Goal: Information Seeking & Learning: Check status

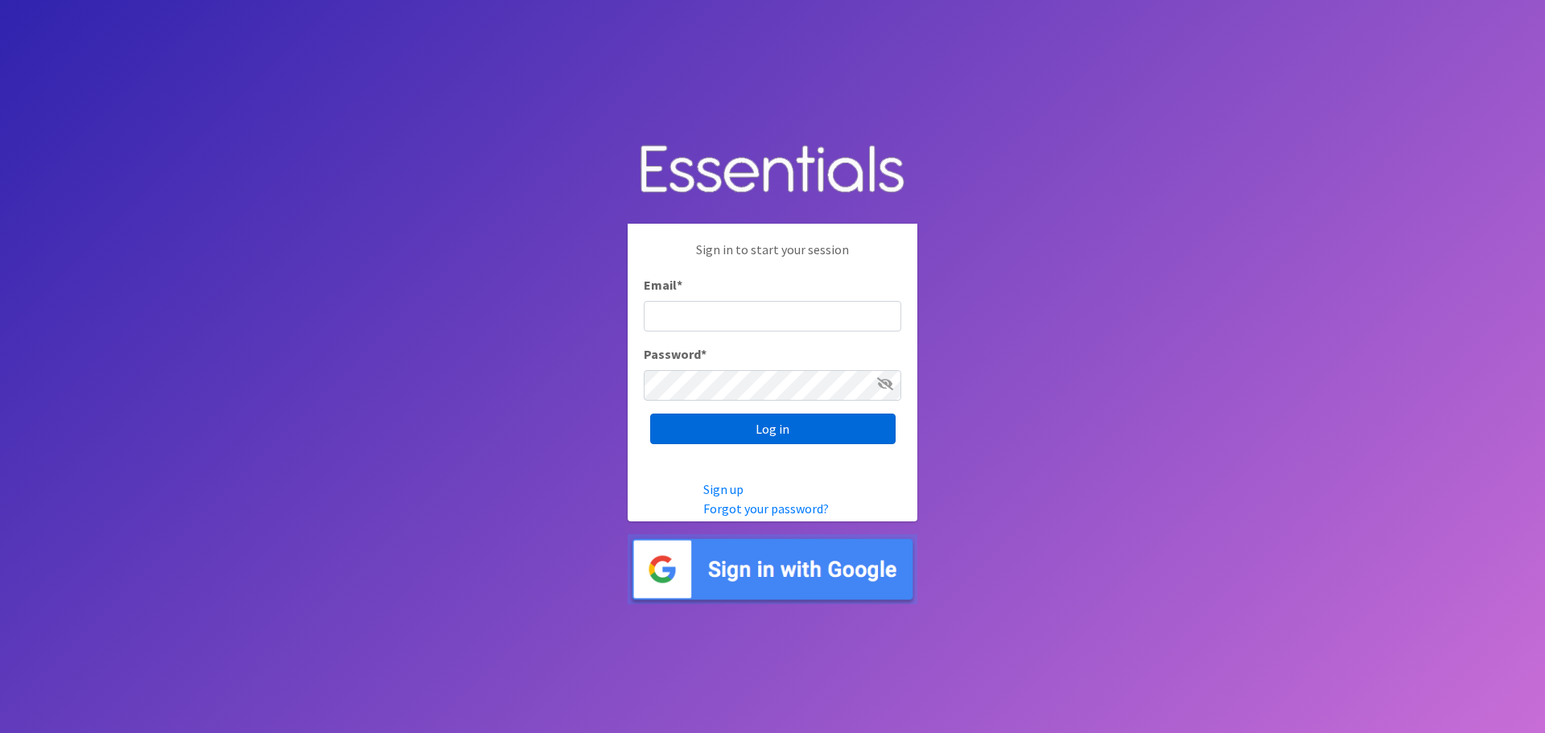
type input "[EMAIL_ADDRESS][DOMAIN_NAME]"
click at [750, 432] on input "Log in" at bounding box center [772, 429] width 245 height 31
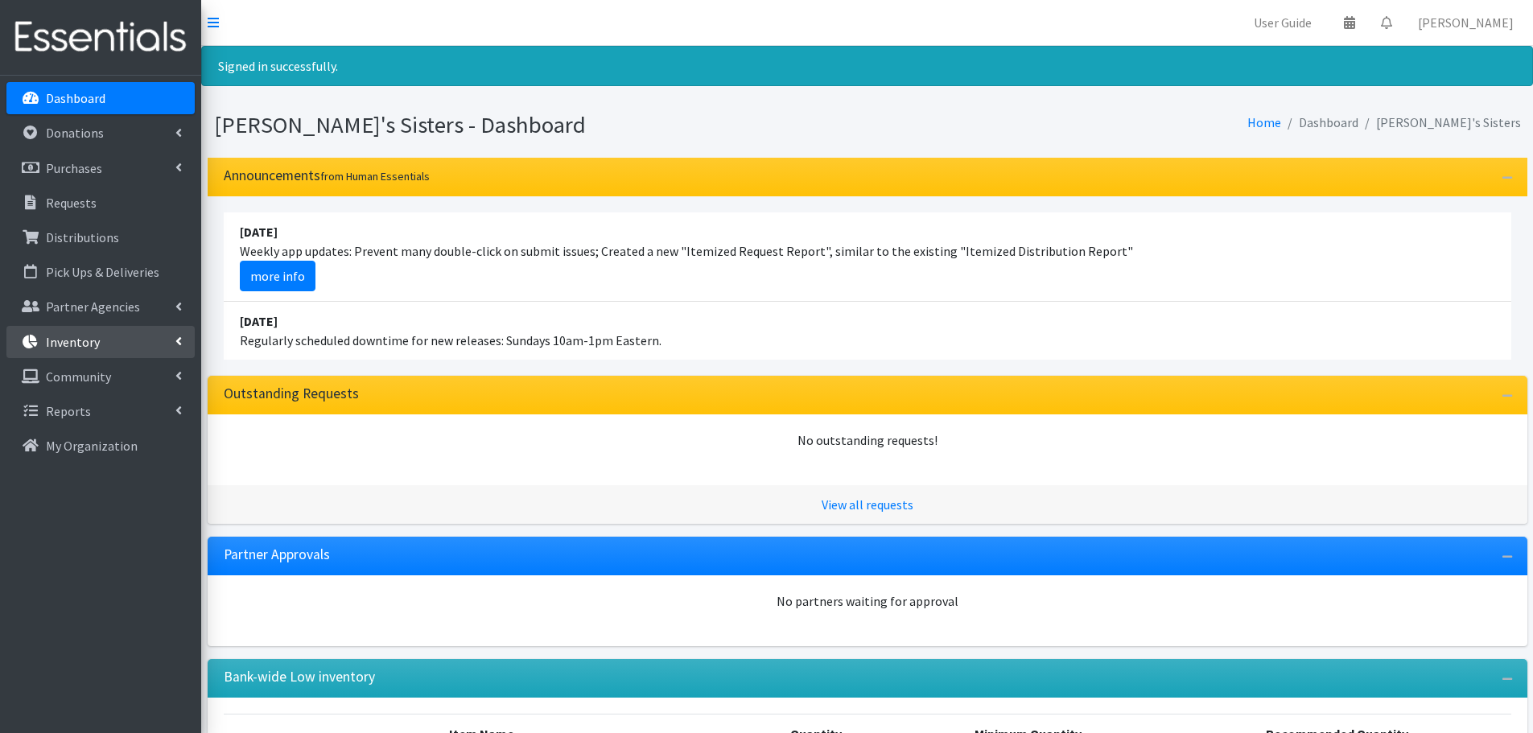
click at [131, 345] on link "Inventory" at bounding box center [100, 342] width 188 height 32
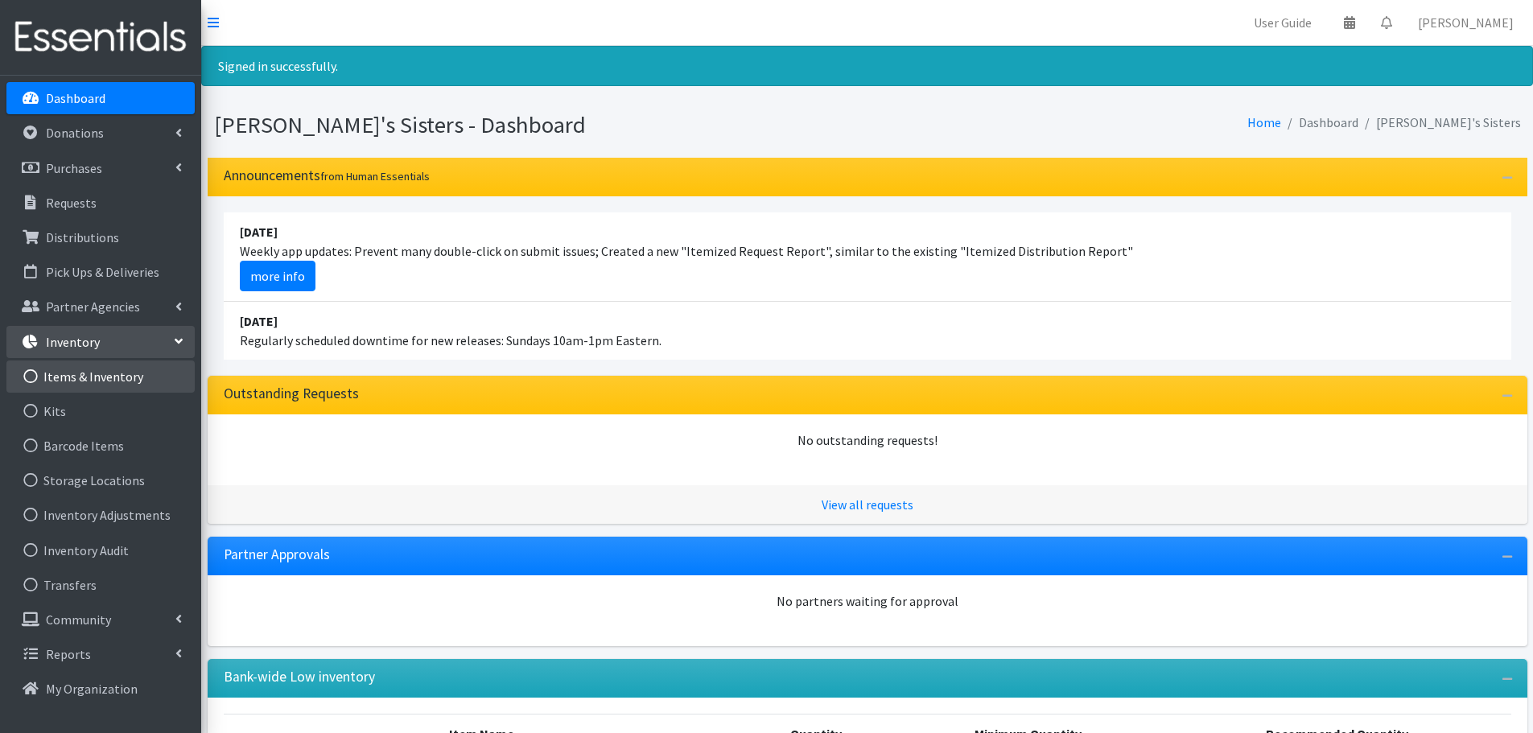
click at [115, 388] on link "Items & Inventory" at bounding box center [100, 376] width 188 height 32
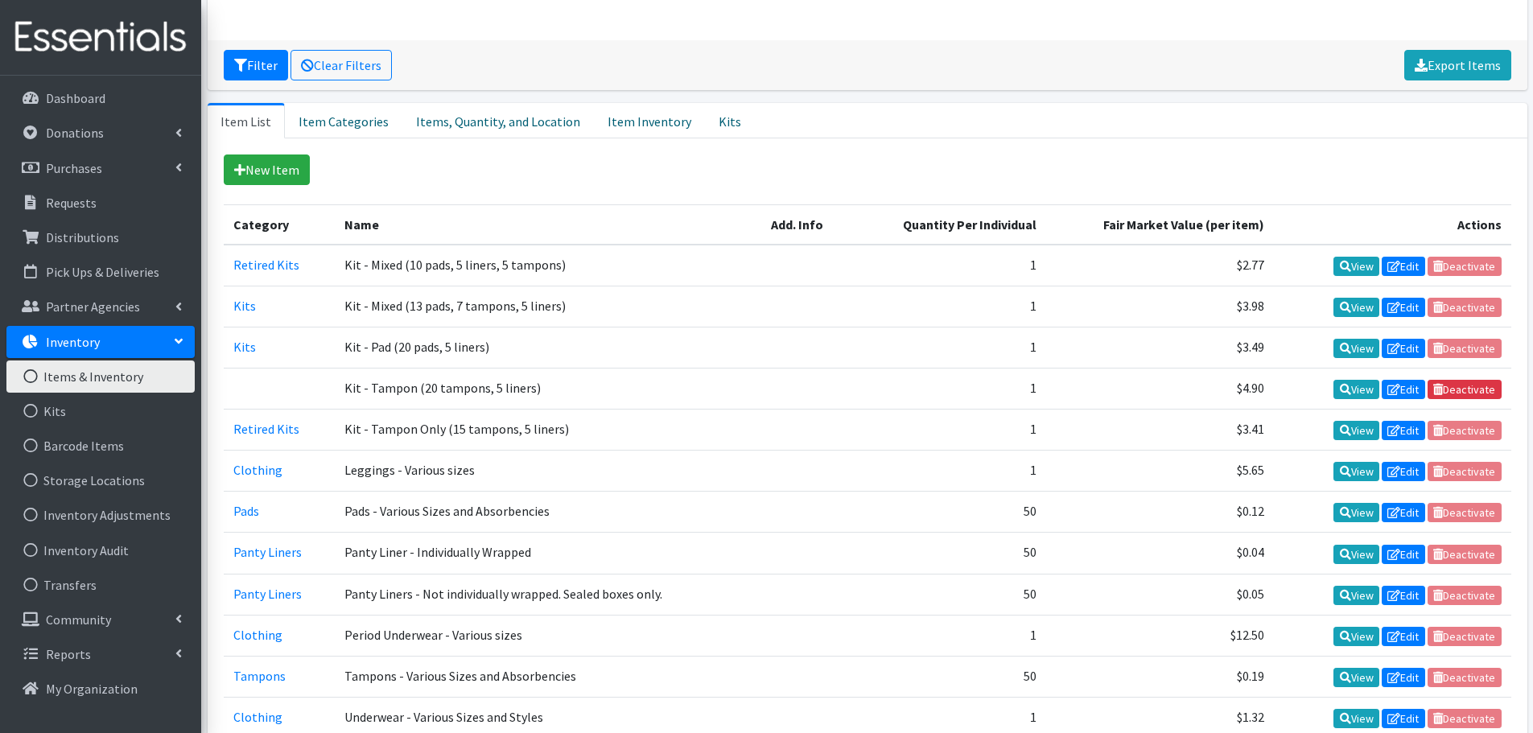
scroll to position [161, 0]
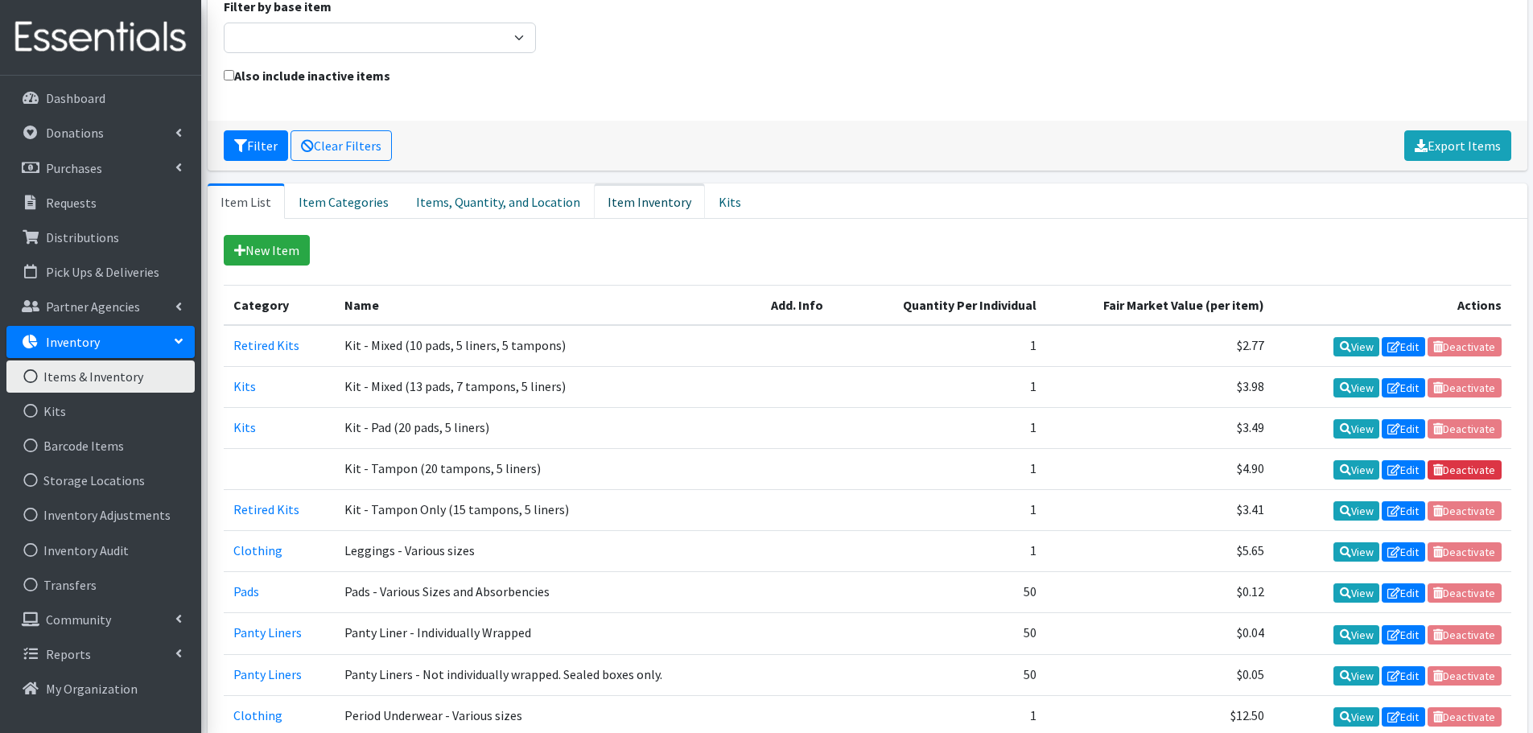
click at [622, 212] on link "Item Inventory" at bounding box center [649, 200] width 111 height 35
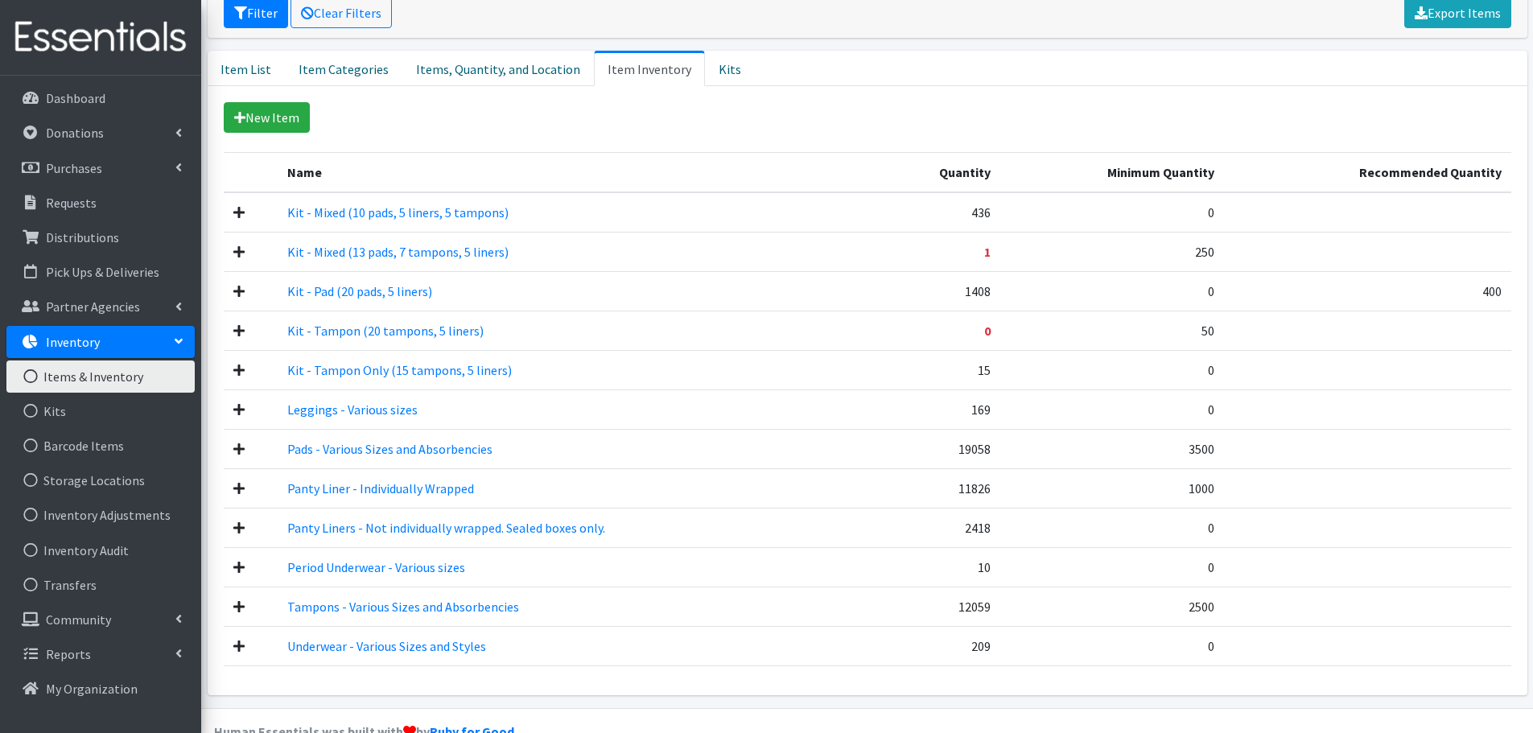
scroll to position [329, 0]
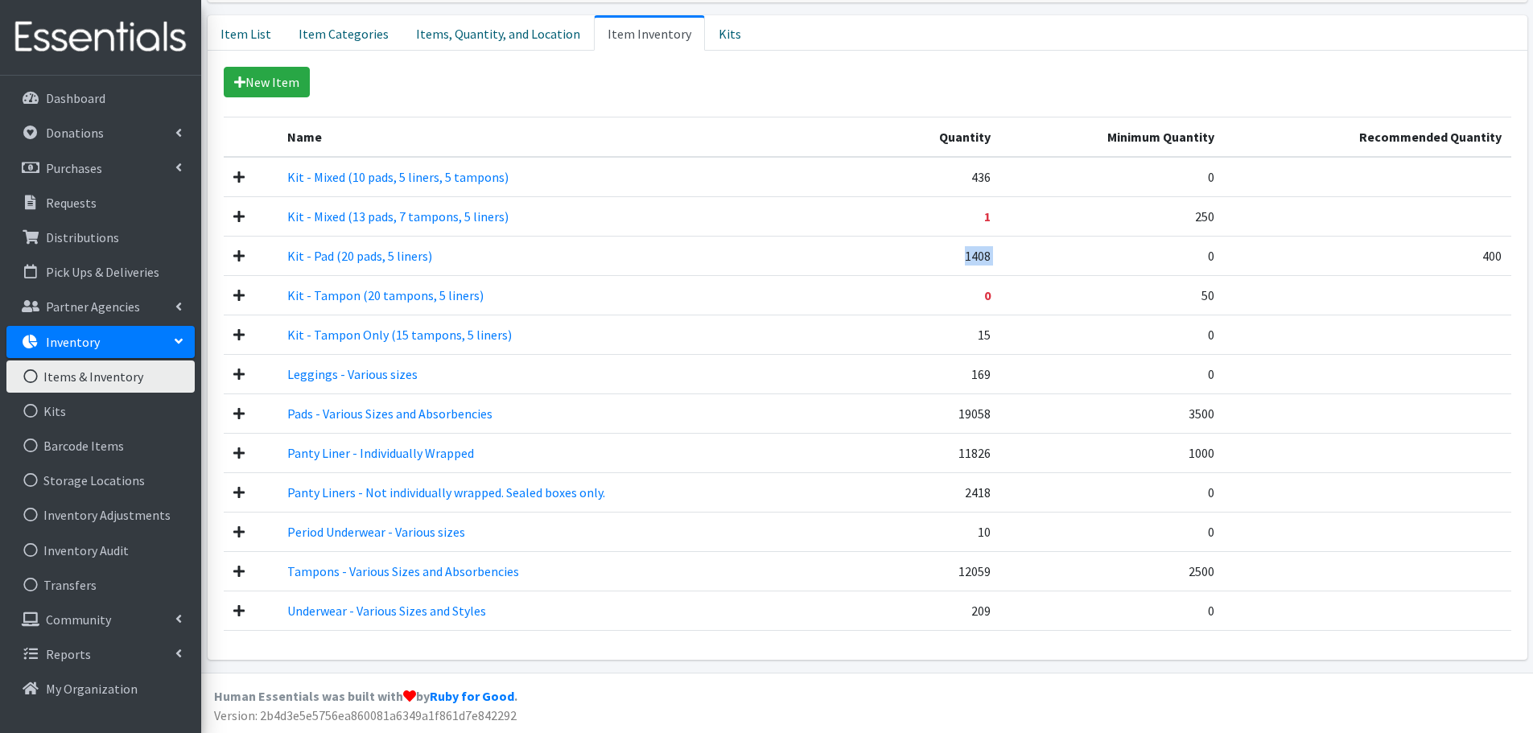
drag, startPoint x: 1004, startPoint y: 258, endPoint x: 961, endPoint y: 266, distance: 43.3
click at [961, 266] on tr "Kit - Pad (20 pads, 5 liners) 1408 0 400" at bounding box center [867, 255] width 1287 height 39
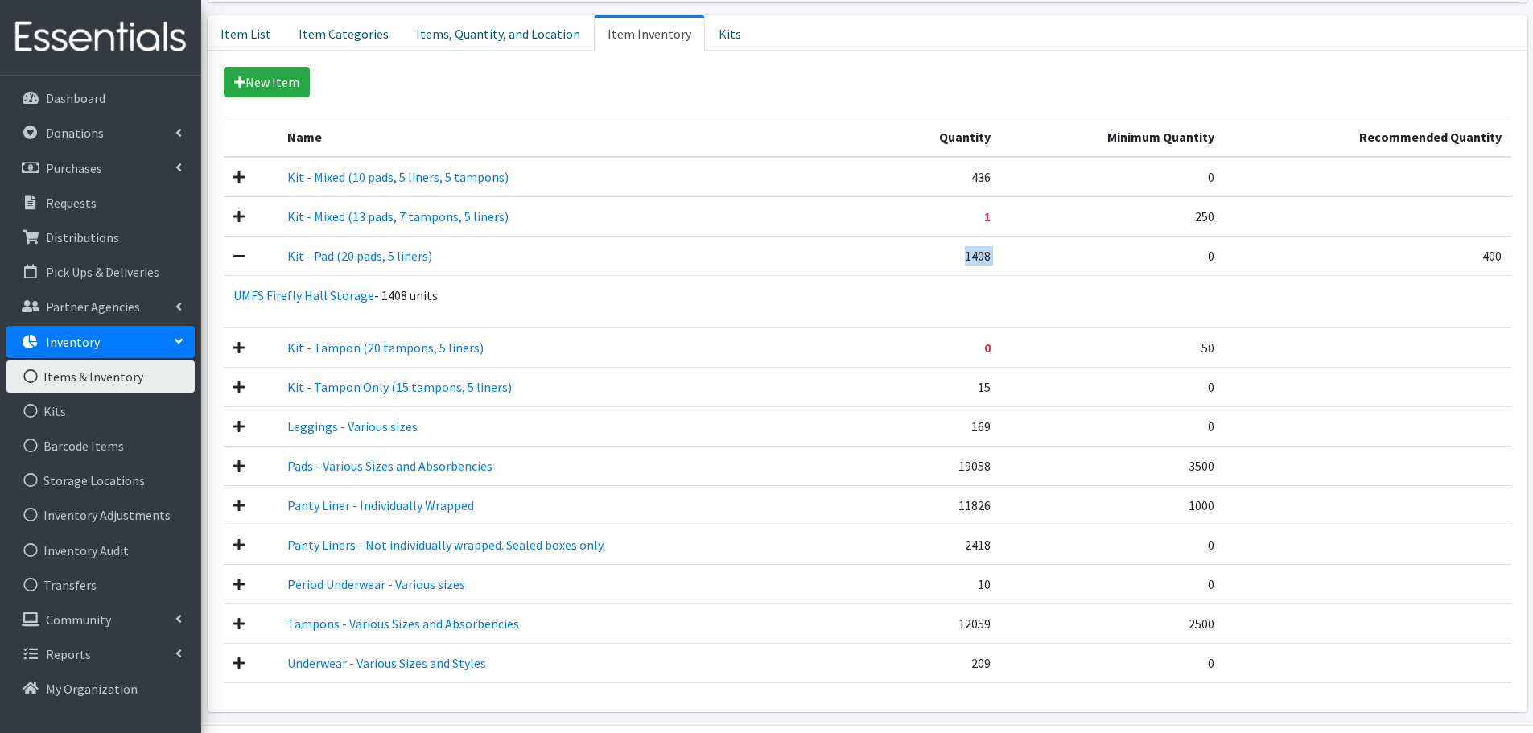
copy tr "1408"
drag, startPoint x: 996, startPoint y: 463, endPoint x: 964, endPoint y: 467, distance: 32.4
click at [964, 467] on td "19058" at bounding box center [938, 465] width 126 height 39
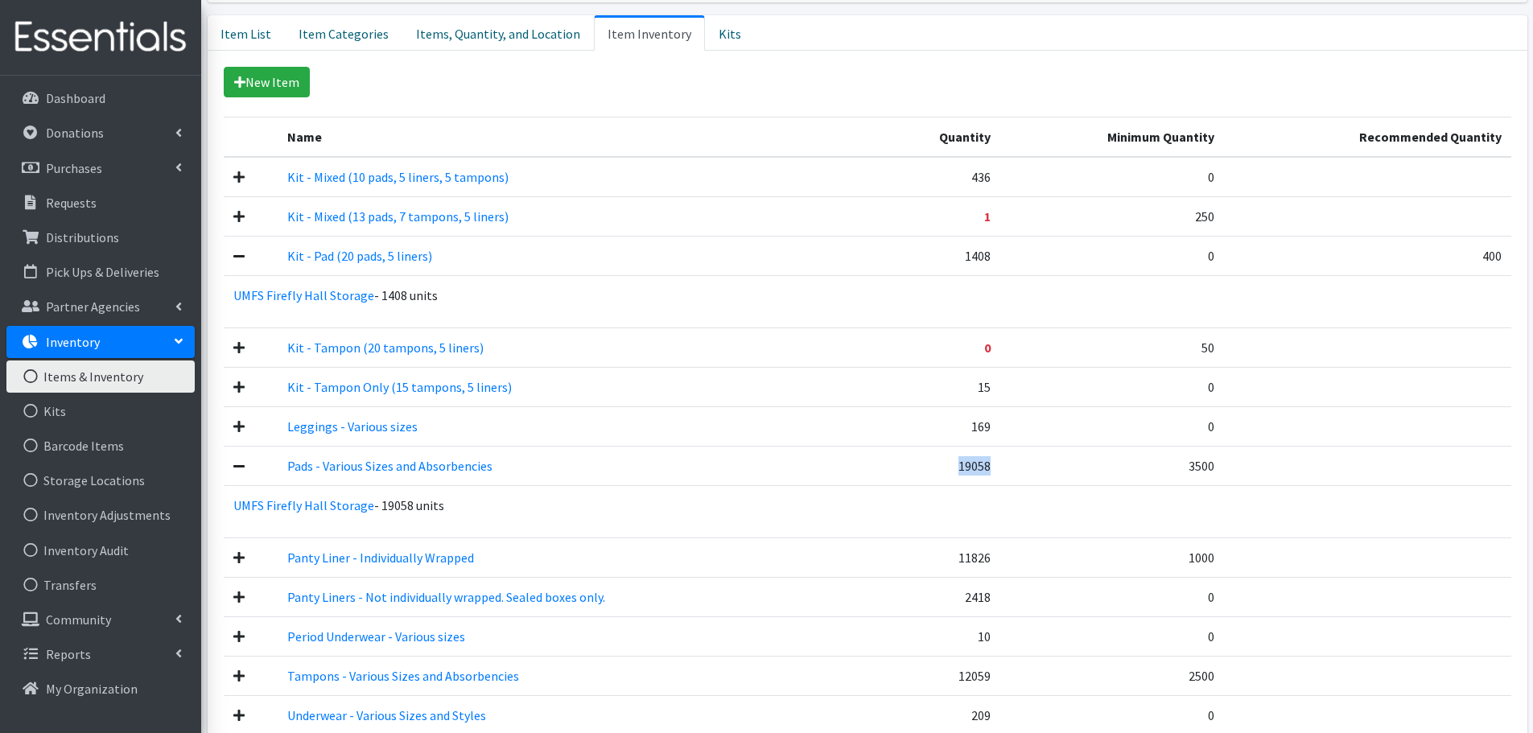
copy td "19058"
drag, startPoint x: 1003, startPoint y: 558, endPoint x: 963, endPoint y: 562, distance: 40.4
click at [963, 562] on tr "Panty Liner - Individually Wrapped 11826 1000" at bounding box center [867, 556] width 1287 height 39
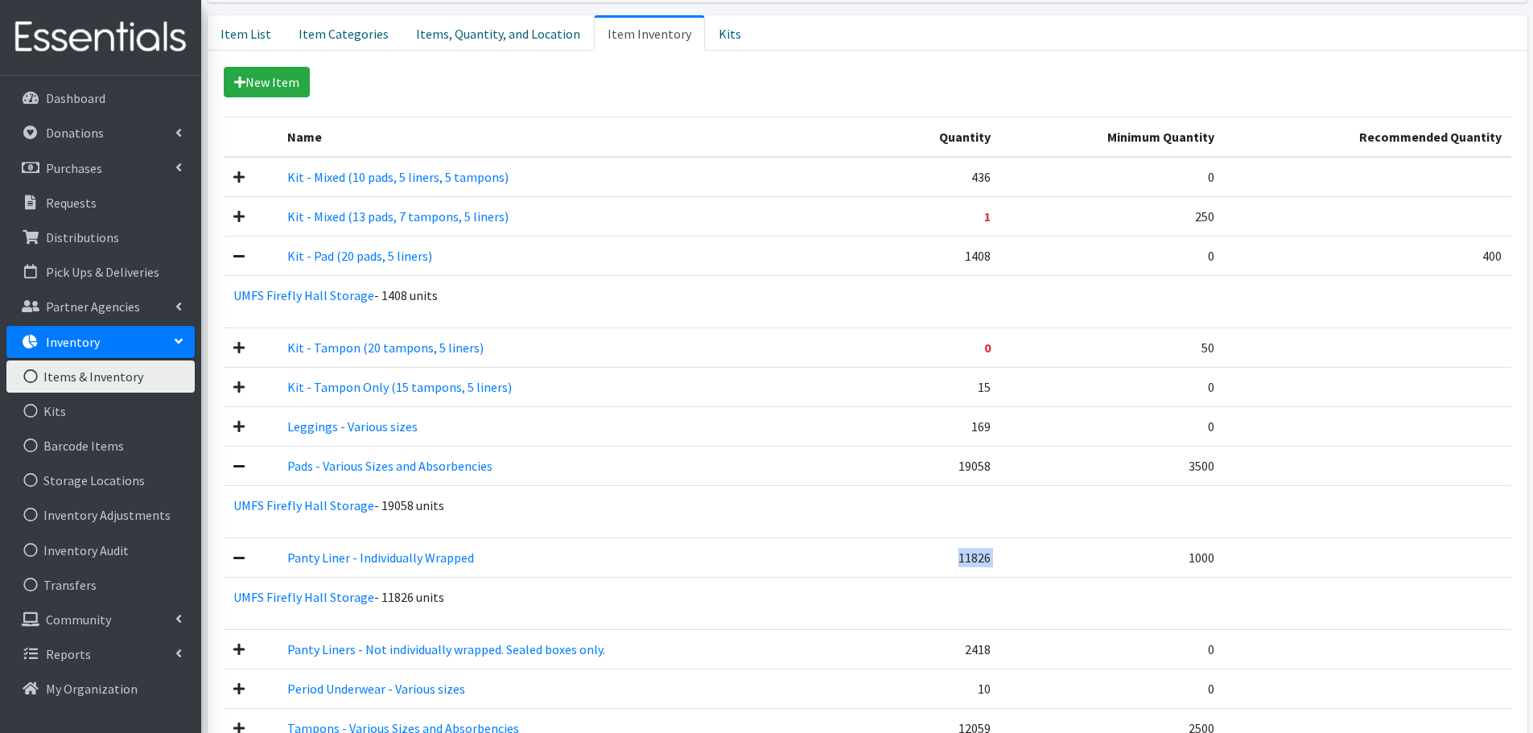
copy tr "11826"
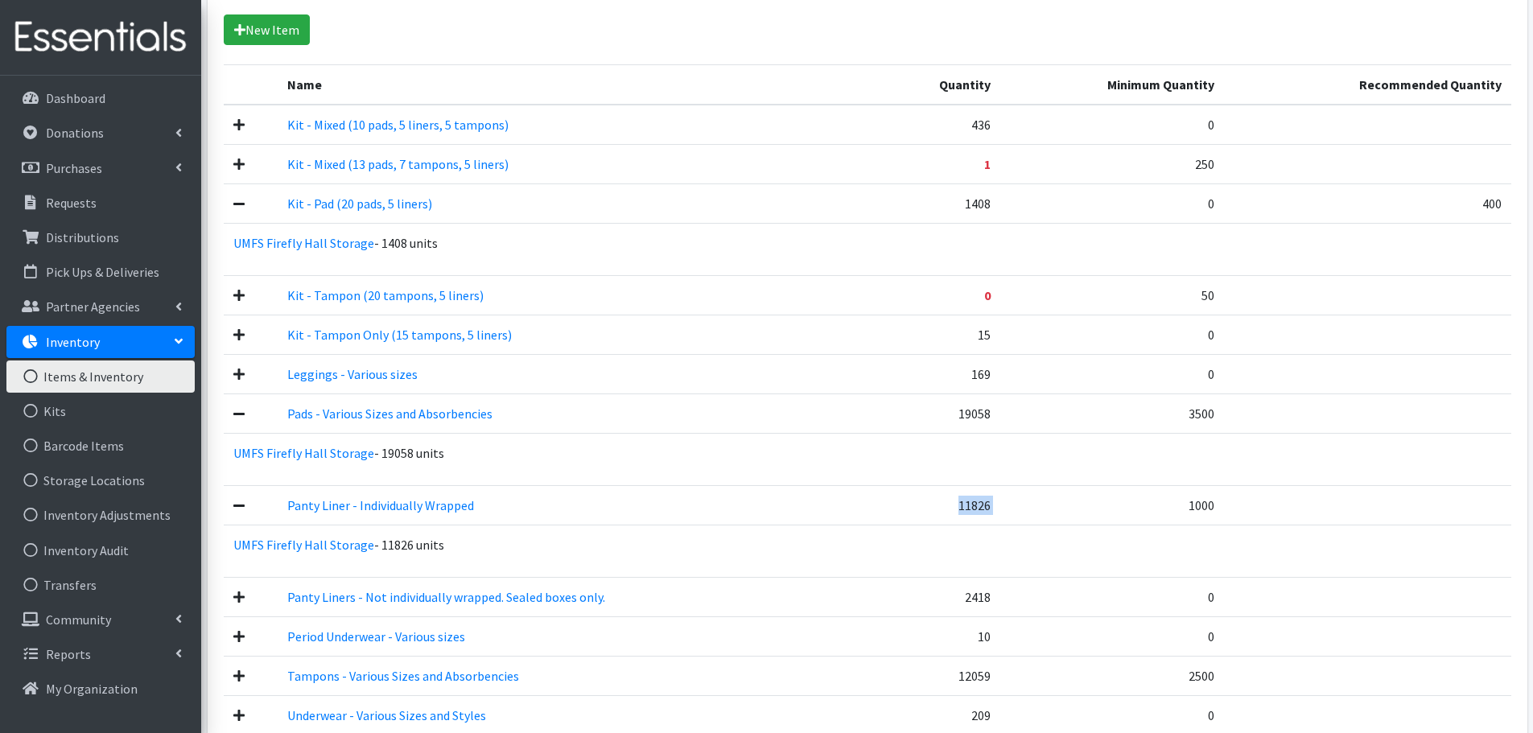
scroll to position [486, 0]
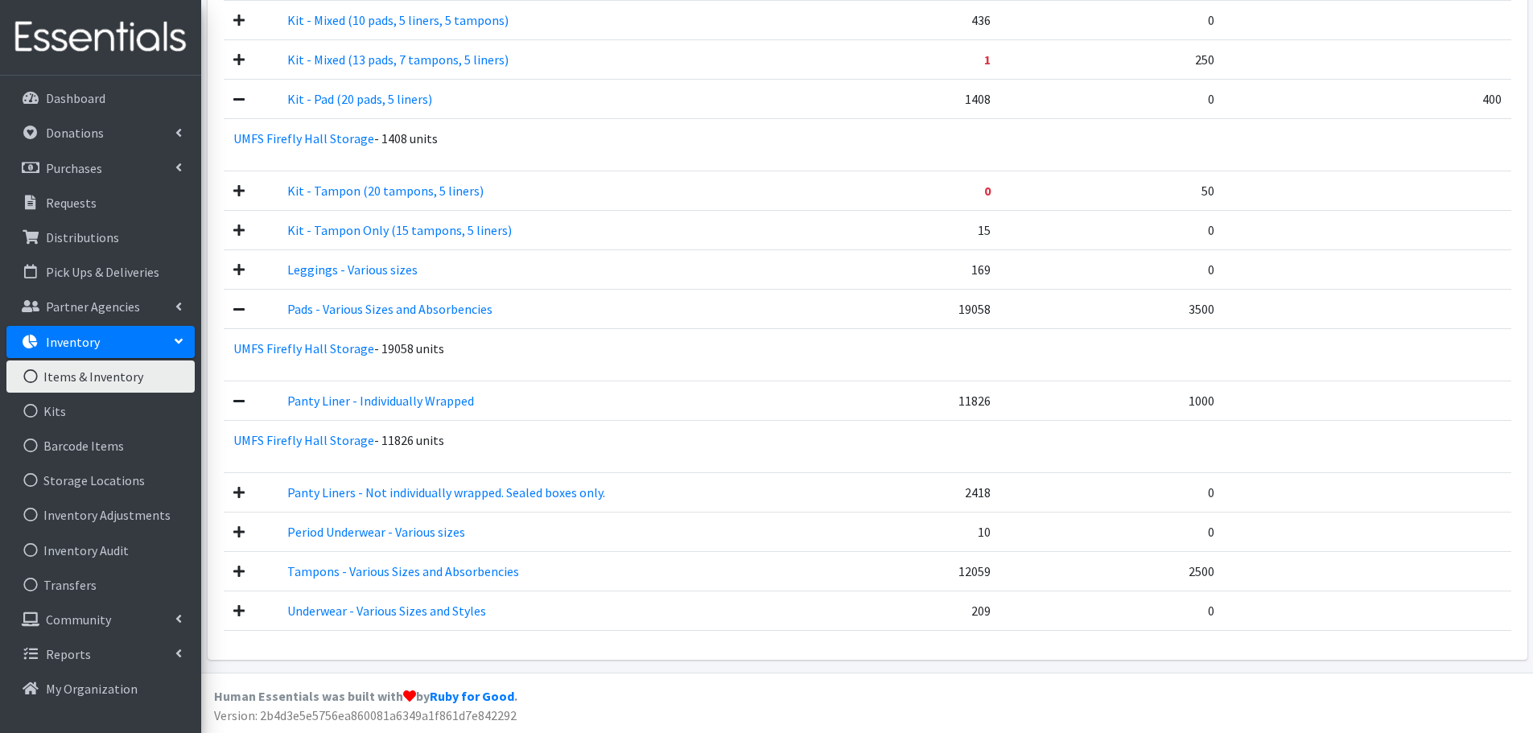
click at [928, 489] on td "2418" at bounding box center [938, 491] width 126 height 39
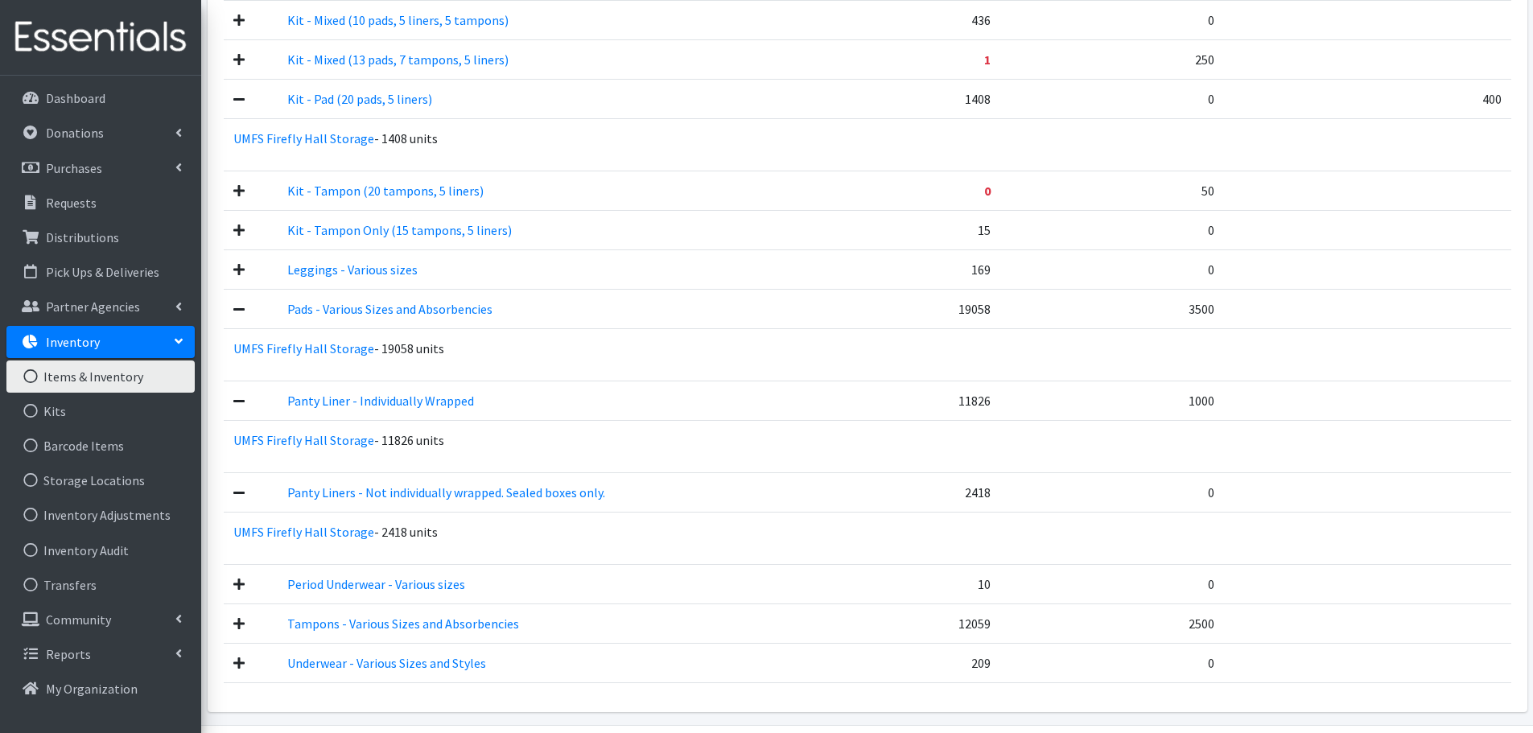
click at [998, 589] on td "10" at bounding box center [938, 583] width 126 height 39
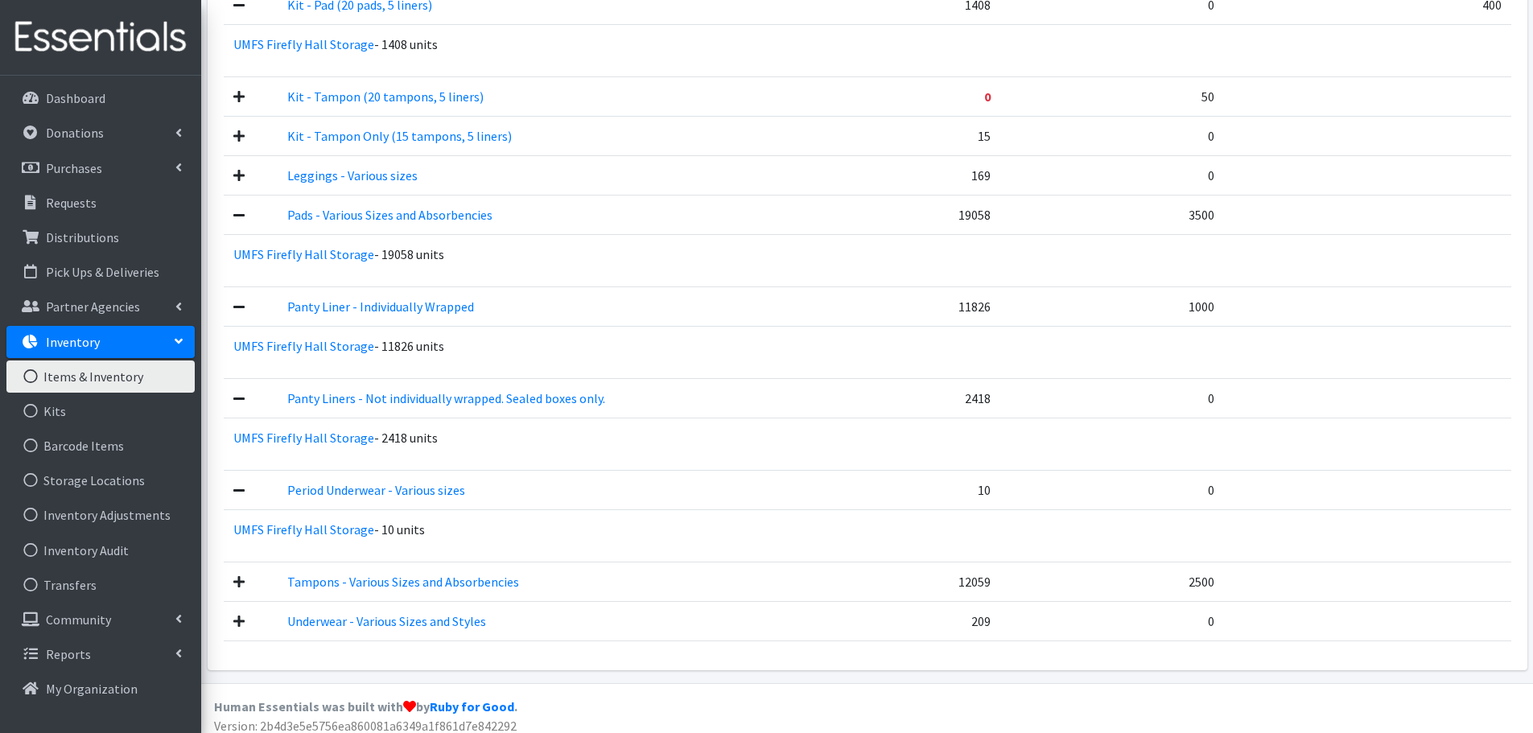
scroll to position [591, 0]
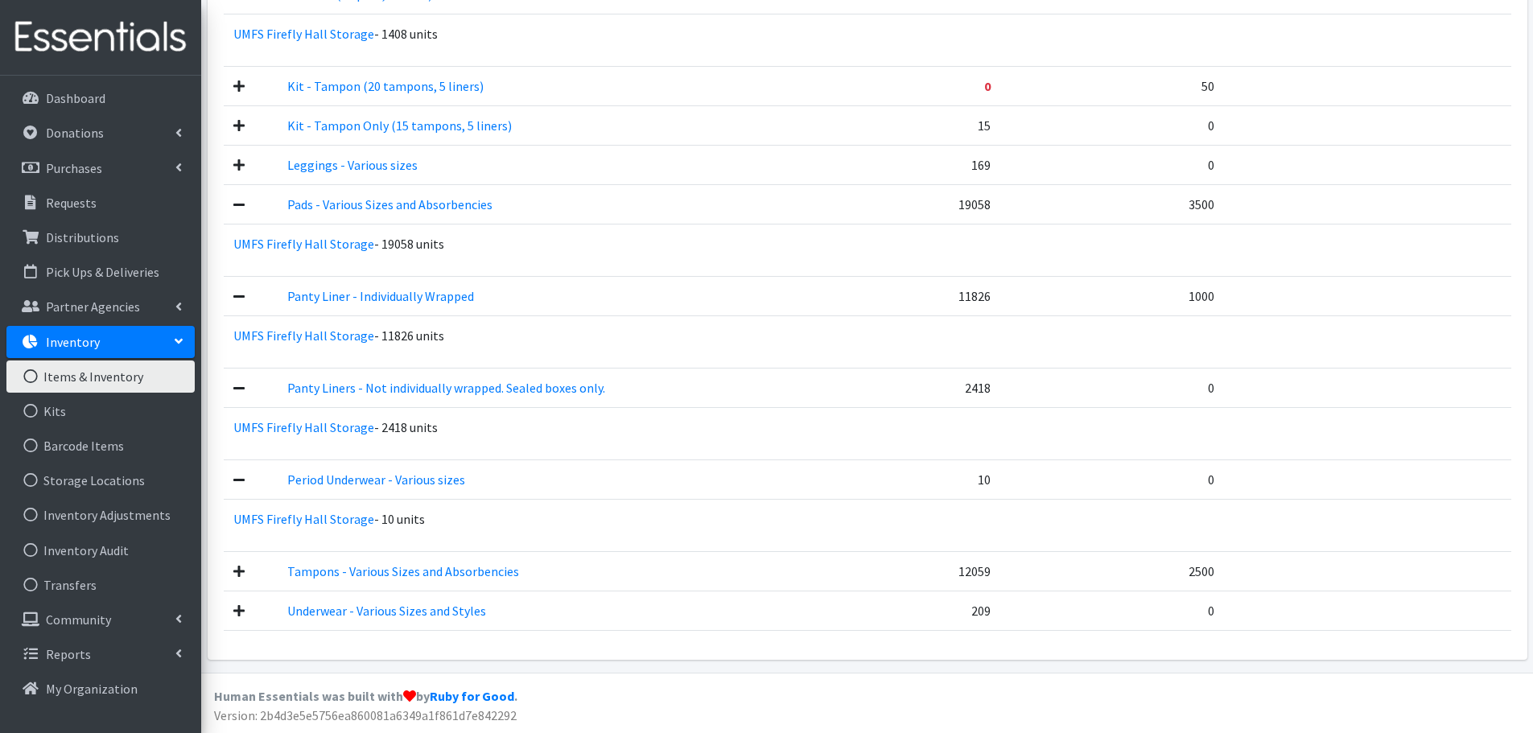
click at [1016, 573] on td "2500" at bounding box center [1112, 570] width 224 height 39
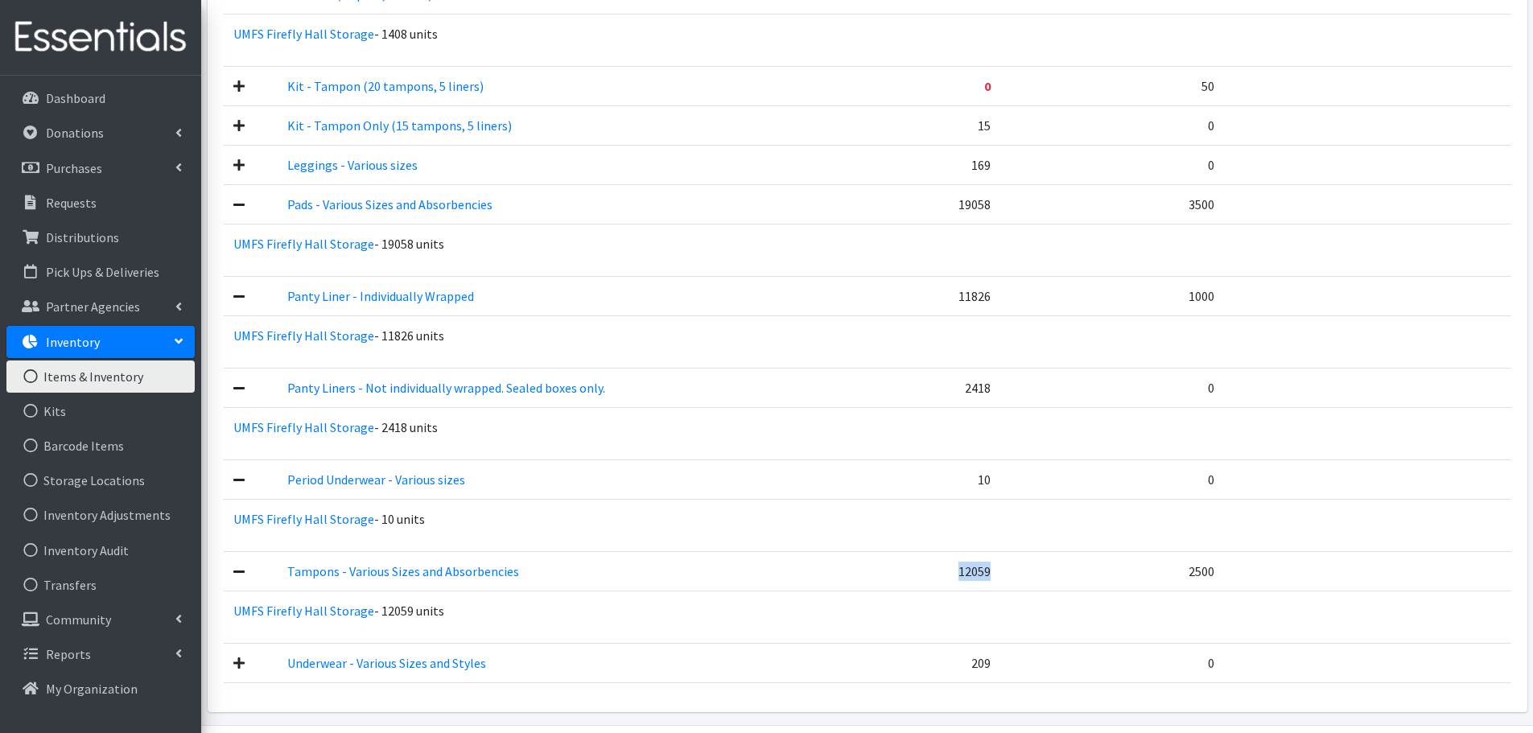
drag, startPoint x: 999, startPoint y: 575, endPoint x: 964, endPoint y: 577, distance: 35.4
click at [964, 577] on td "12059" at bounding box center [938, 570] width 126 height 39
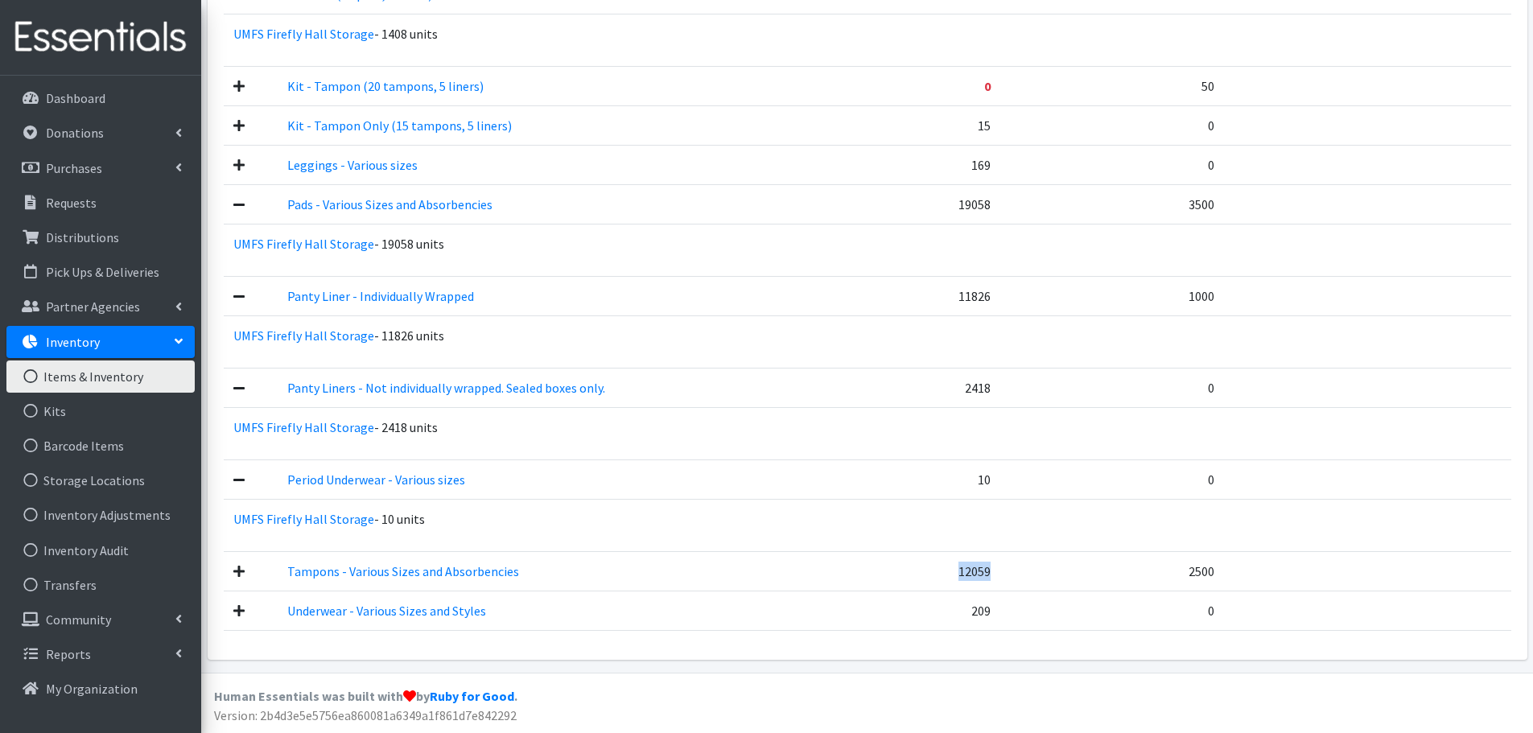
copy td "12059"
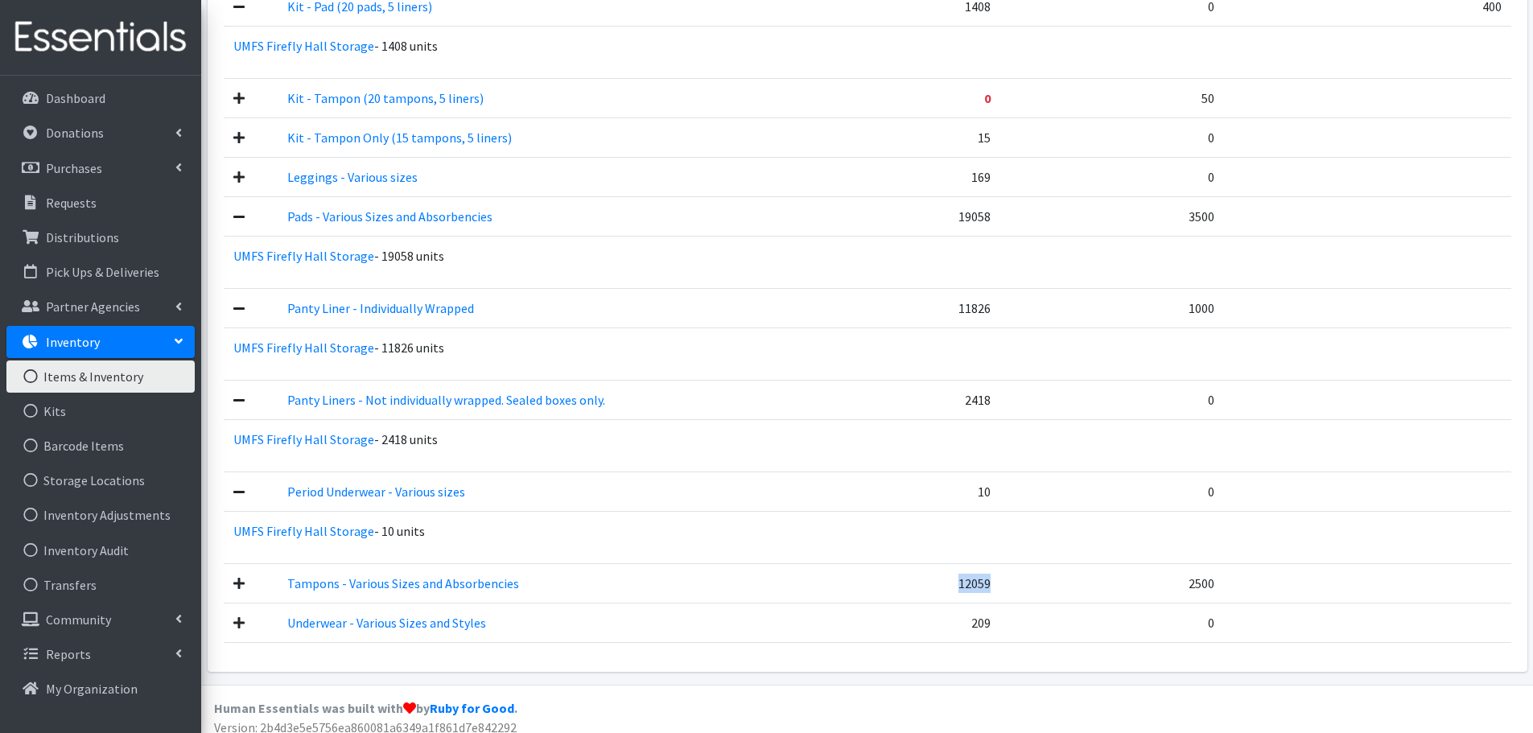
scroll to position [349, 0]
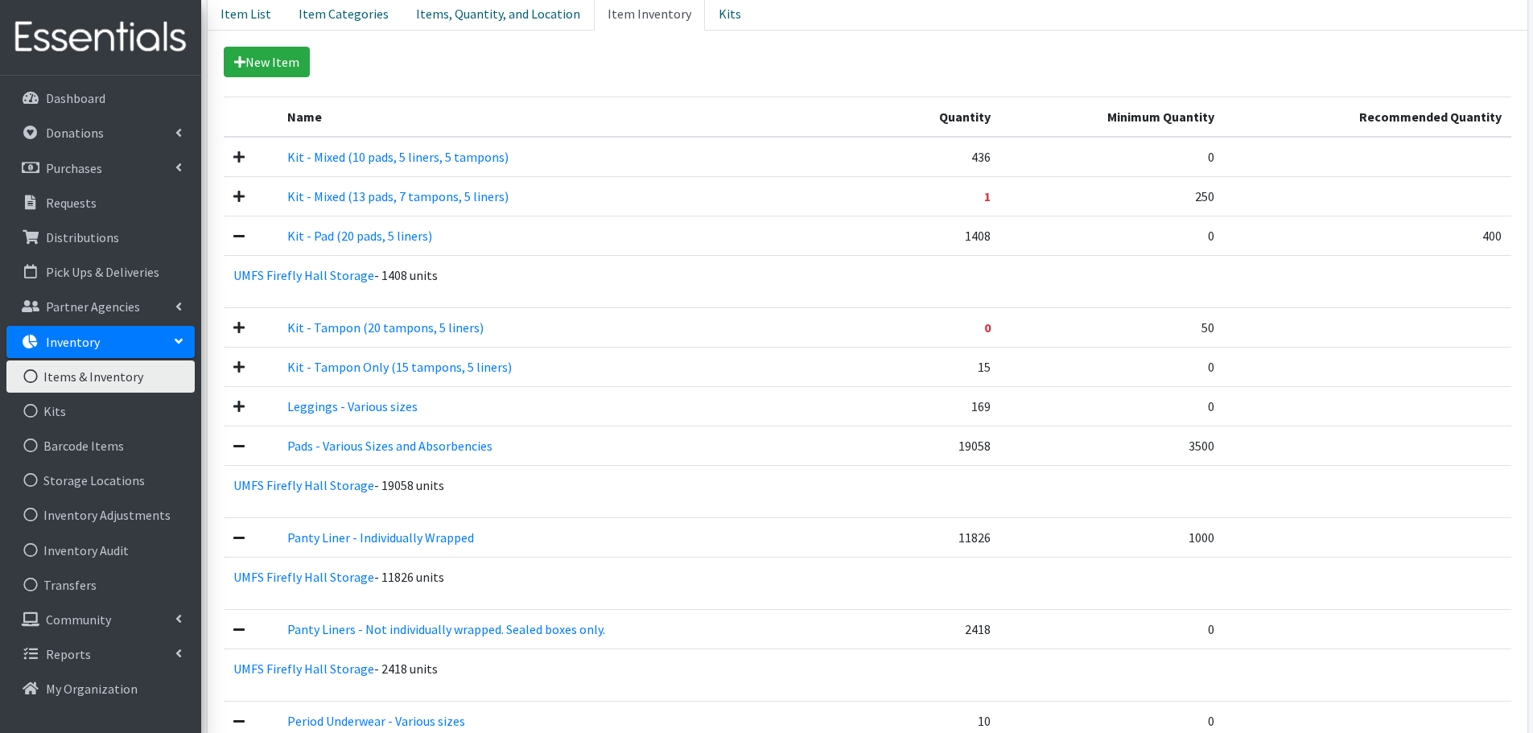
click at [236, 444] on icon at bounding box center [238, 445] width 11 height 13
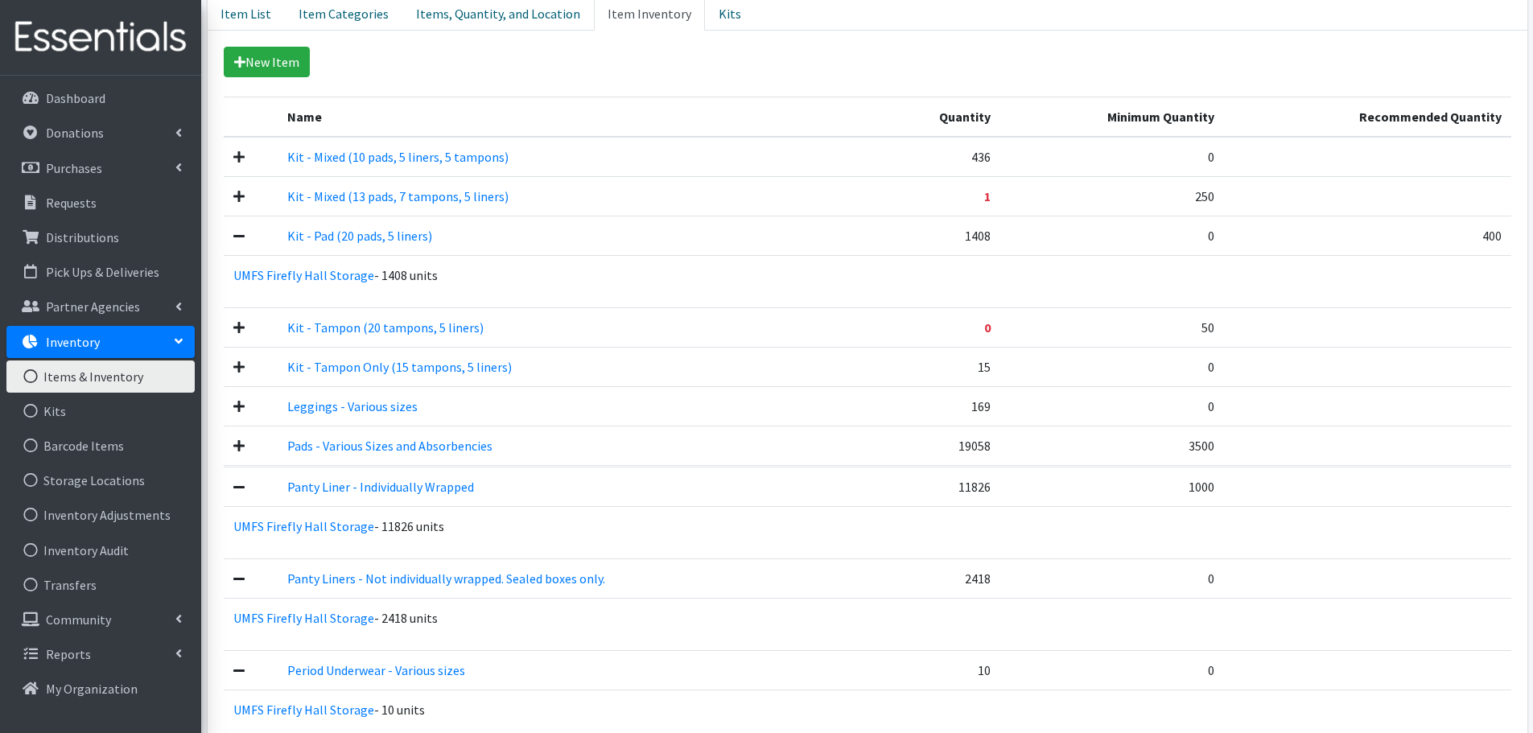
click at [236, 507] on p "UMFS Firefly Hall Storage - 11826 units" at bounding box center [867, 526] width 1287 height 39
click at [236, 488] on icon at bounding box center [238, 485] width 11 height 13
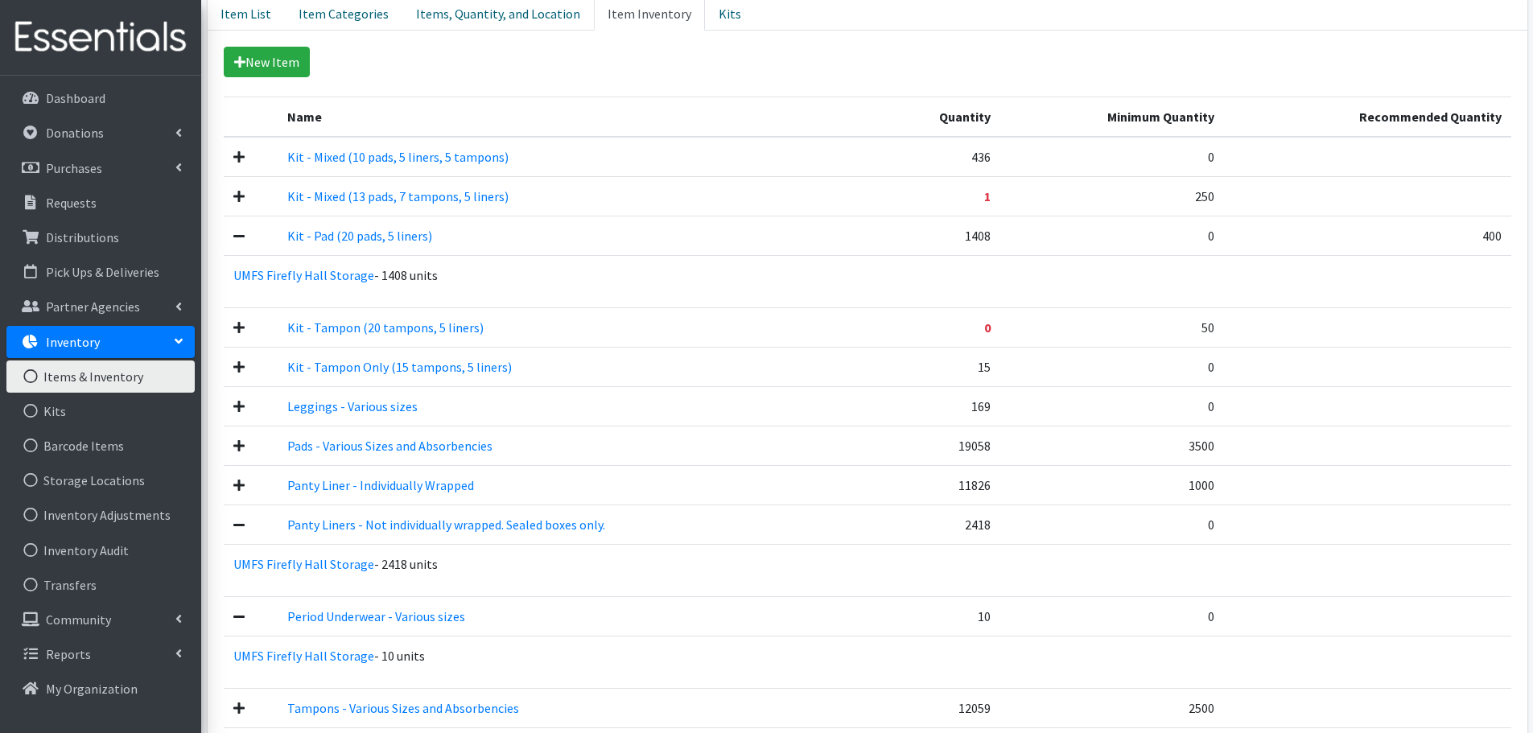
click at [237, 533] on td at bounding box center [251, 523] width 54 height 39
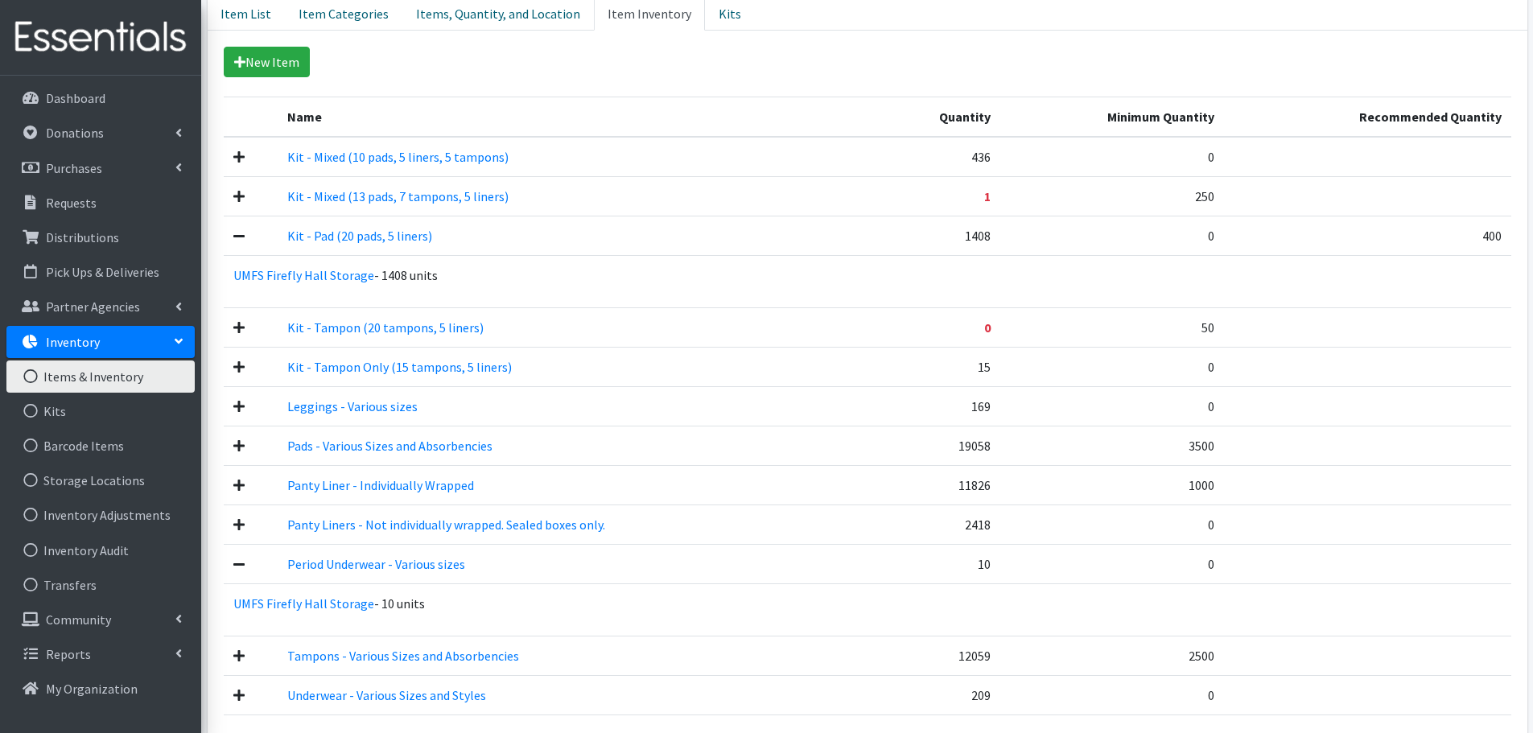
click at [238, 566] on icon at bounding box center [238, 564] width 11 height 13
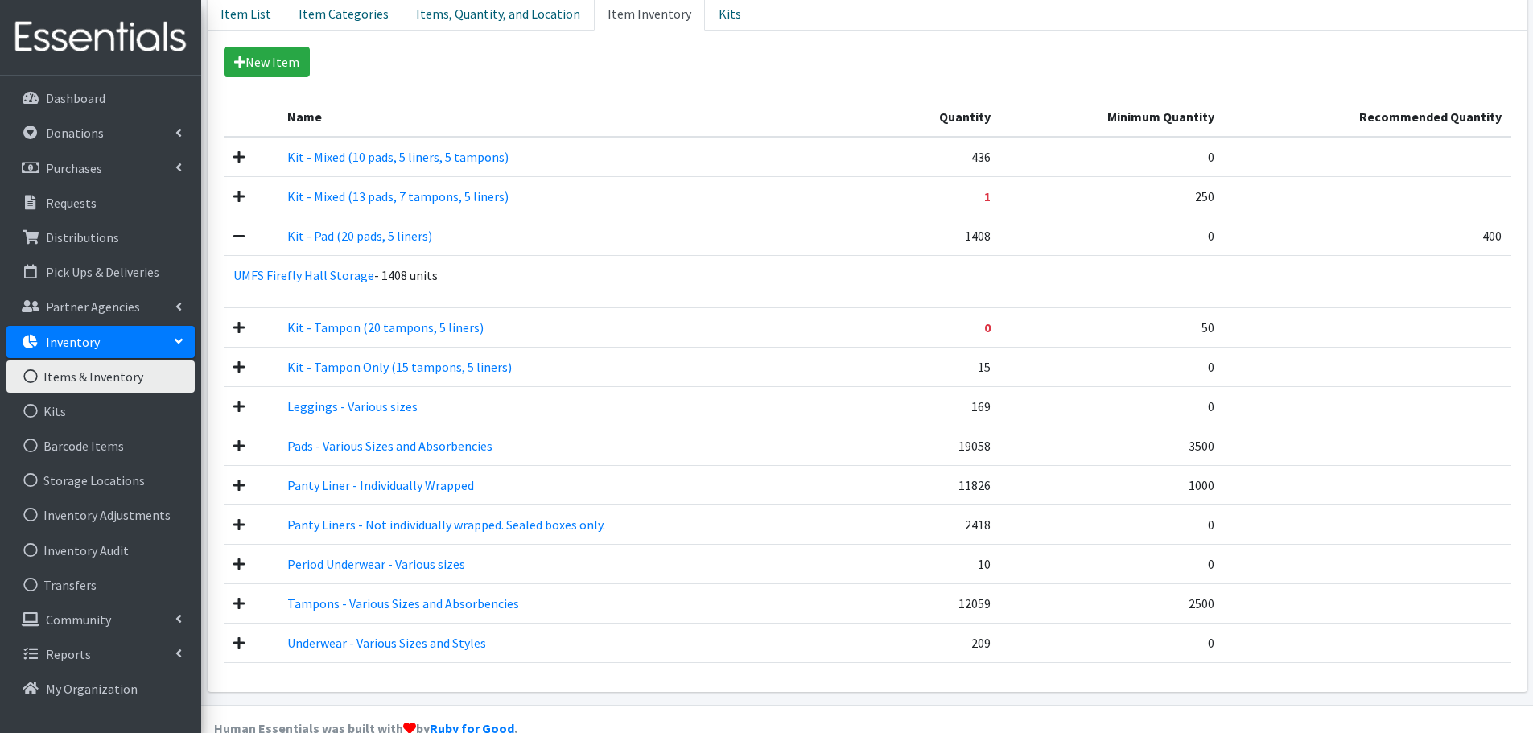
scroll to position [381, 0]
